Goal: Transaction & Acquisition: Purchase product/service

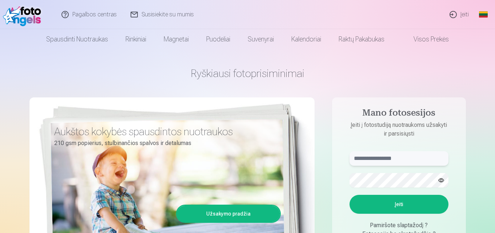
click at [362, 159] on input "text" at bounding box center [398, 158] width 99 height 15
click at [364, 158] on input "**********" at bounding box center [398, 158] width 99 height 15
click at [356, 159] on input "**********" at bounding box center [398, 158] width 99 height 15
type input "**********"
click at [444, 181] on button "button" at bounding box center [441, 180] width 14 height 14
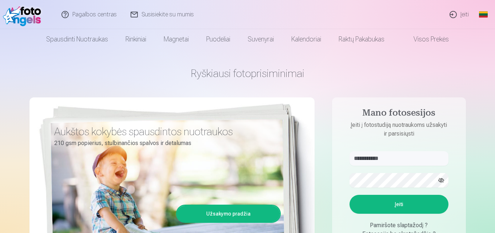
click at [402, 208] on button "Įeiti" at bounding box center [398, 204] width 99 height 19
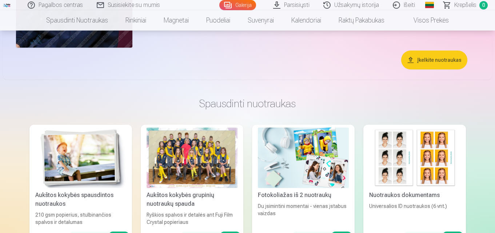
scroll to position [3745, 0]
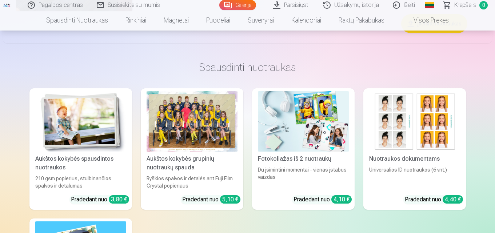
click at [198, 121] on div at bounding box center [192, 121] width 91 height 61
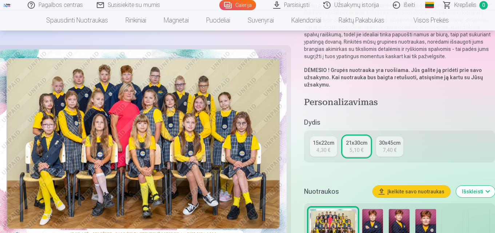
scroll to position [109, 0]
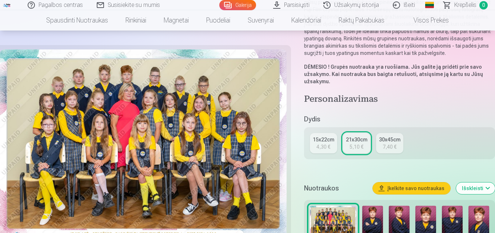
click at [323, 142] on div "15x22cm" at bounding box center [323, 139] width 21 height 7
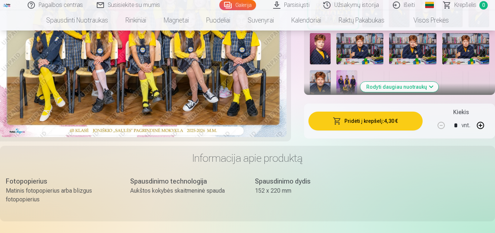
scroll to position [291, 0]
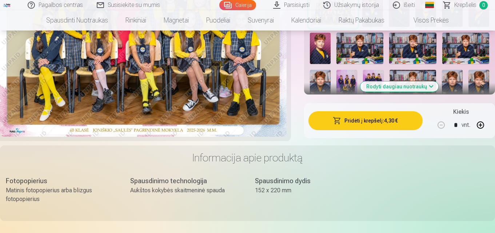
click at [370, 120] on button "Pridėti į krepšelį : 4,30 €" at bounding box center [365, 120] width 114 height 19
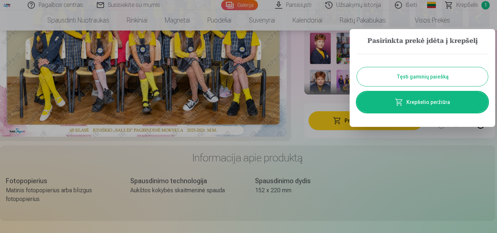
click at [435, 80] on button "Tęsti gaminių paiešką" at bounding box center [422, 76] width 131 height 19
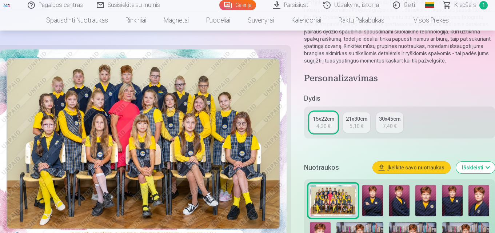
scroll to position [109, 0]
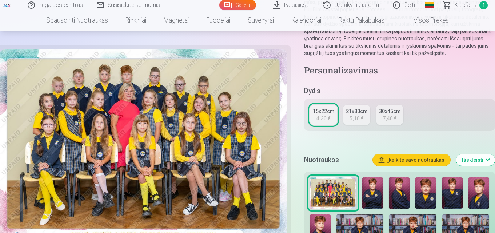
click at [374, 192] on img at bounding box center [372, 192] width 21 height 31
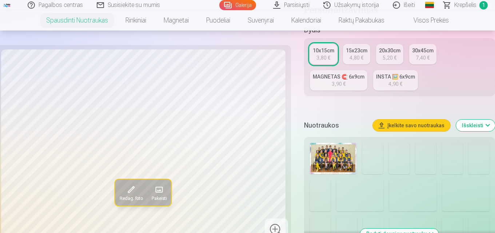
scroll to position [182, 0]
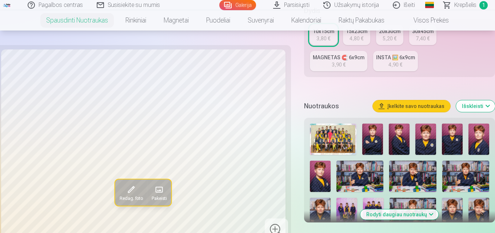
click at [376, 141] on img at bounding box center [372, 139] width 21 height 31
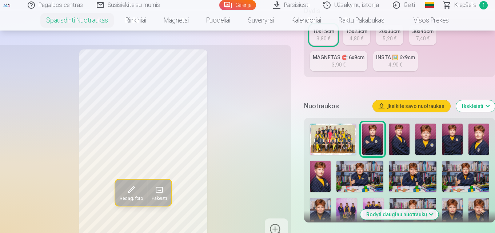
click at [399, 141] on img at bounding box center [399, 139] width 21 height 31
click at [424, 136] on img at bounding box center [425, 139] width 21 height 31
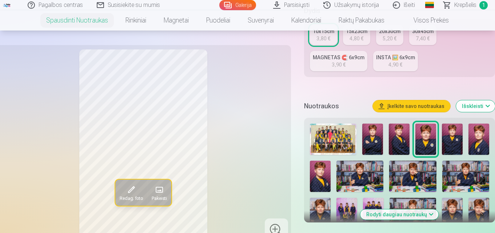
click at [449, 139] on img at bounding box center [452, 139] width 21 height 31
click at [476, 136] on img at bounding box center [478, 139] width 21 height 31
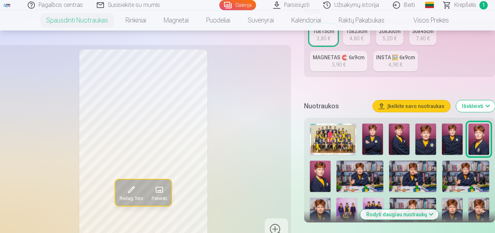
click at [324, 177] on img at bounding box center [320, 176] width 21 height 31
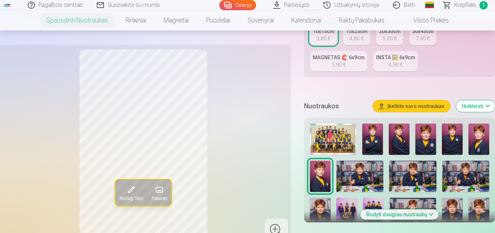
click at [357, 174] on img at bounding box center [359, 176] width 47 height 31
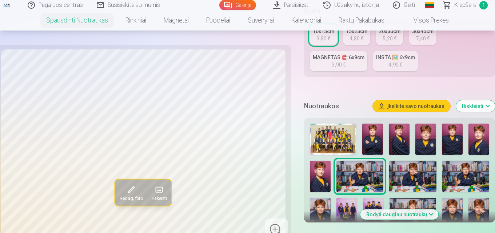
click at [414, 172] on img at bounding box center [412, 176] width 47 height 31
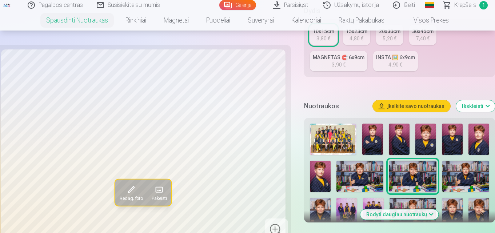
click at [465, 173] on img at bounding box center [465, 176] width 47 height 31
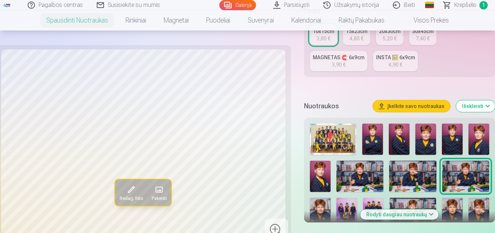
click at [327, 204] on img at bounding box center [320, 213] width 21 height 31
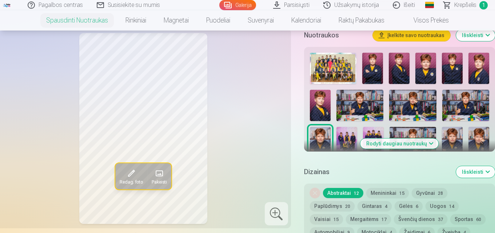
scroll to position [255, 0]
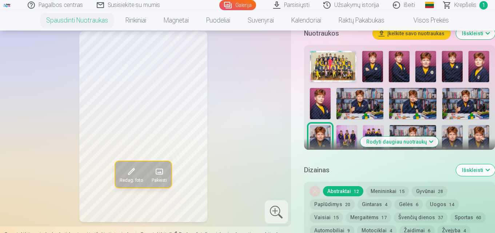
click at [481, 138] on img at bounding box center [478, 140] width 21 height 31
click at [457, 138] on img at bounding box center [452, 140] width 21 height 31
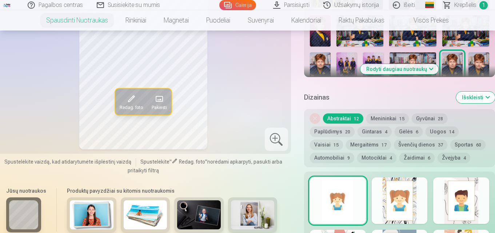
scroll to position [145, 0]
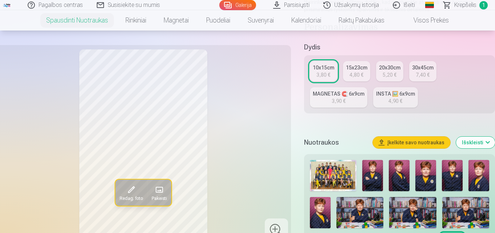
click at [336, 98] on div "3,90 €" at bounding box center [339, 100] width 14 height 7
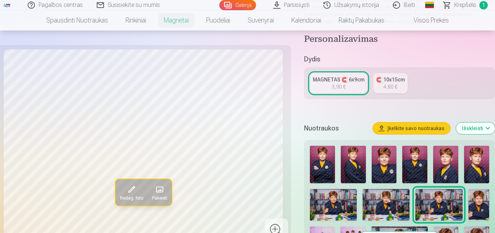
scroll to position [145, 0]
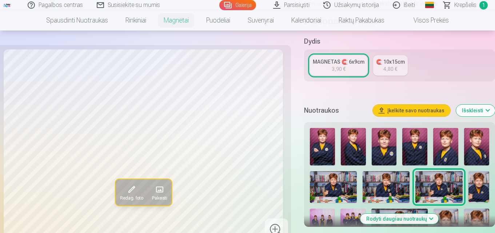
click at [326, 140] on img at bounding box center [322, 146] width 25 height 37
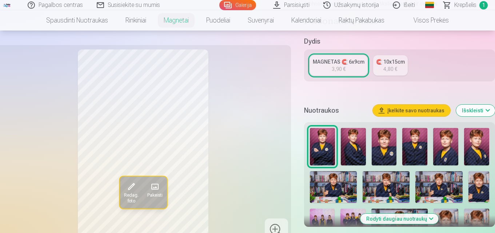
scroll to position [182, 0]
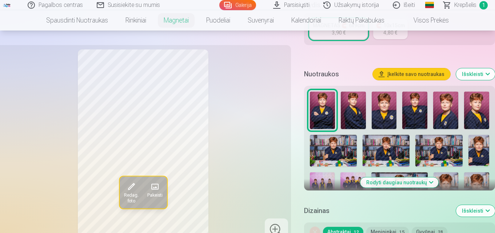
click at [476, 106] on img at bounding box center [476, 110] width 25 height 37
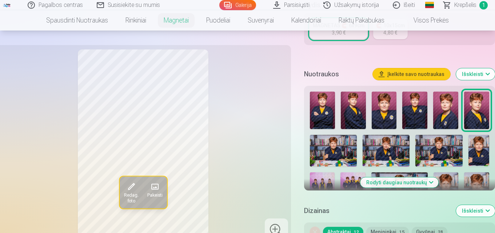
click at [355, 110] on img at bounding box center [353, 110] width 25 height 37
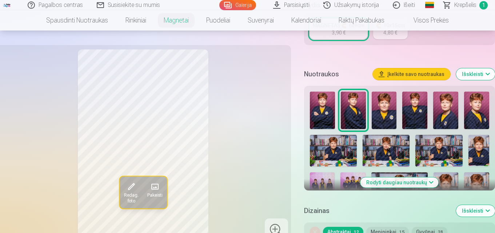
click at [324, 114] on img at bounding box center [322, 110] width 25 height 37
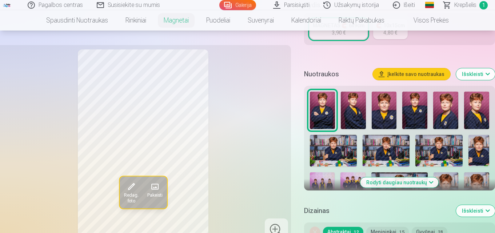
click at [353, 112] on img at bounding box center [353, 110] width 25 height 37
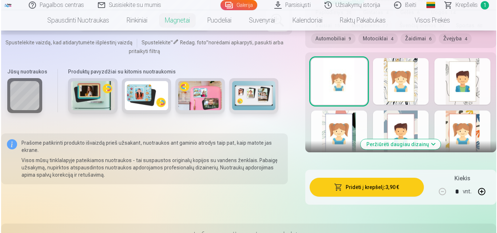
scroll to position [436, 0]
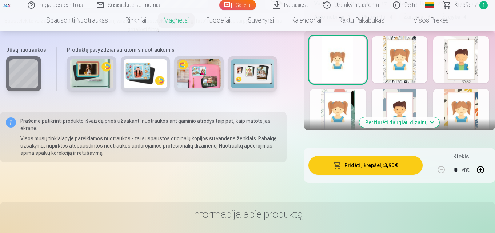
click at [374, 167] on button "Pridėti į krepšelį : 3,90 €" at bounding box center [365, 165] width 114 height 19
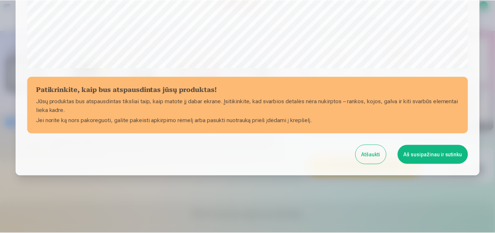
scroll to position [291, 0]
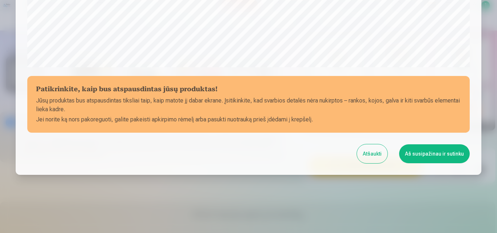
click at [421, 155] on button "Aš susipažinau ir sutinku" at bounding box center [434, 153] width 71 height 19
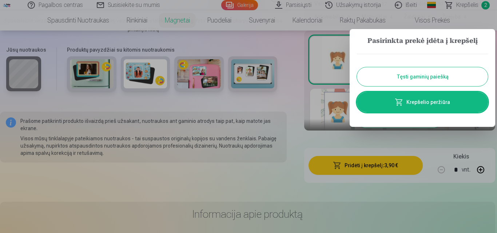
click at [426, 74] on button "Tęsti gaminių paiešką" at bounding box center [422, 76] width 131 height 19
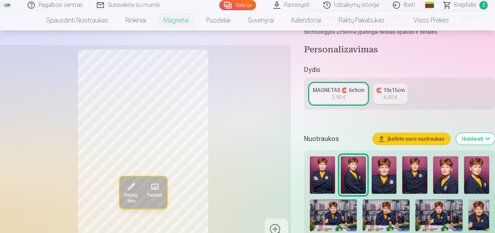
scroll to position [109, 0]
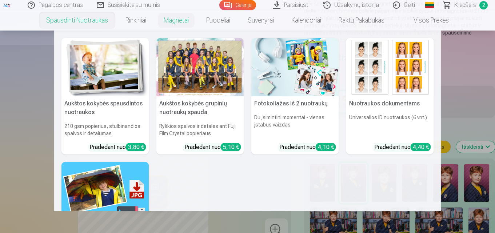
click at [388, 65] on img at bounding box center [390, 67] width 88 height 59
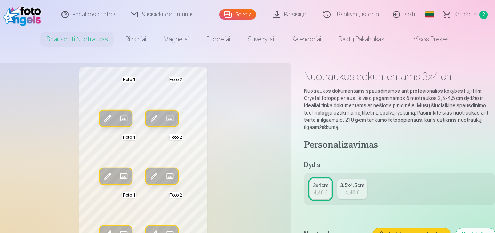
click at [463, 13] on span "Krepšelis" at bounding box center [465, 14] width 22 height 9
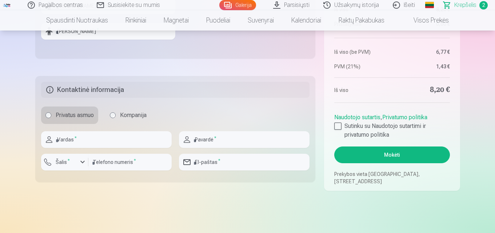
scroll to position [364, 0]
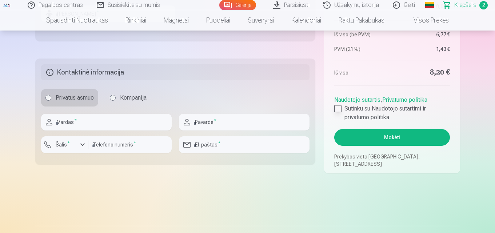
click at [337, 108] on div at bounding box center [337, 108] width 7 height 7
click at [99, 123] on input "text" at bounding box center [106, 122] width 131 height 17
type input "**********"
type input "*********"
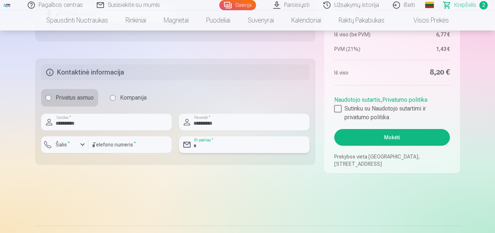
click at [225, 145] on input "email" at bounding box center [244, 144] width 131 height 17
type input "**********"
click at [388, 137] on button "Mokėti" at bounding box center [391, 137] width 115 height 17
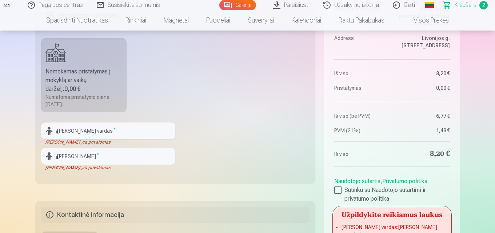
scroll to position [218, 0]
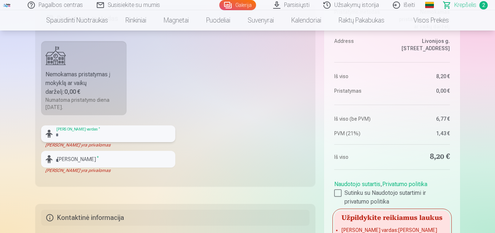
click at [106, 132] on input "text" at bounding box center [108, 133] width 134 height 17
type input "*"
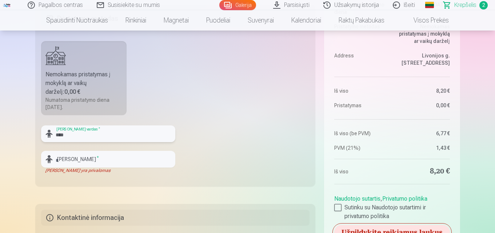
type input "****"
click at [110, 158] on input "text" at bounding box center [108, 159] width 134 height 17
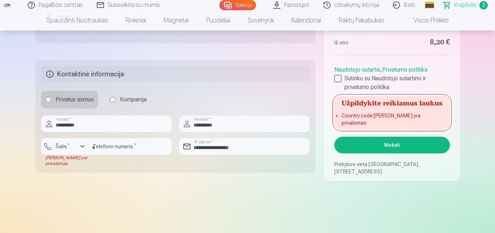
scroll to position [400, 0]
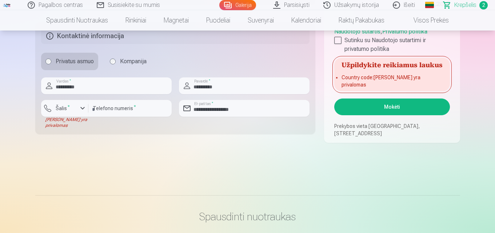
type input "********"
click at [395, 108] on button "Mokėti" at bounding box center [391, 107] width 115 height 17
click at [85, 108] on div "button" at bounding box center [82, 108] width 9 height 9
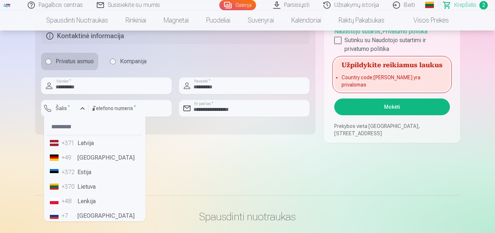
click at [82, 188] on li "+370 Lietuva" at bounding box center [95, 187] width 96 height 15
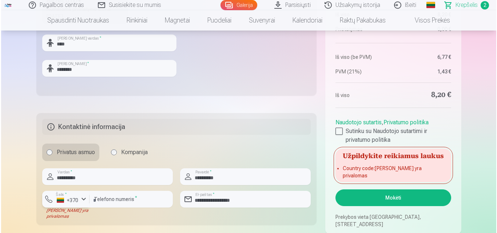
scroll to position [364, 0]
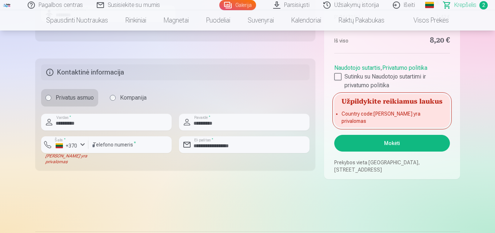
click at [390, 144] on button "Mokėti" at bounding box center [391, 143] width 115 height 17
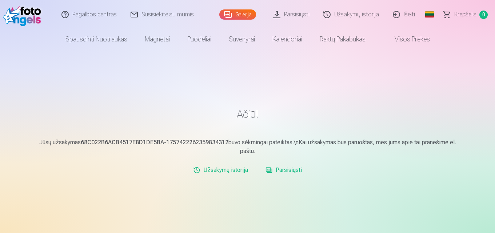
click at [246, 14] on link "Galerija" at bounding box center [237, 14] width 37 height 10
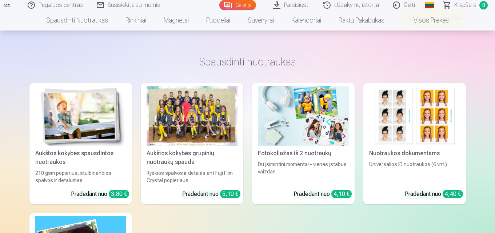
scroll to position [3781, 0]
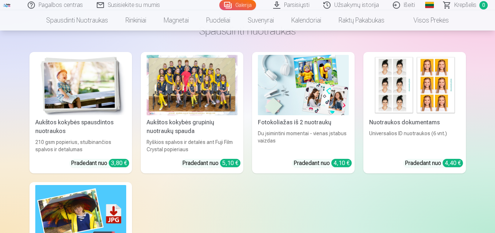
click at [295, 92] on img at bounding box center [303, 85] width 91 height 61
